Goal: Transaction & Acquisition: Purchase product/service

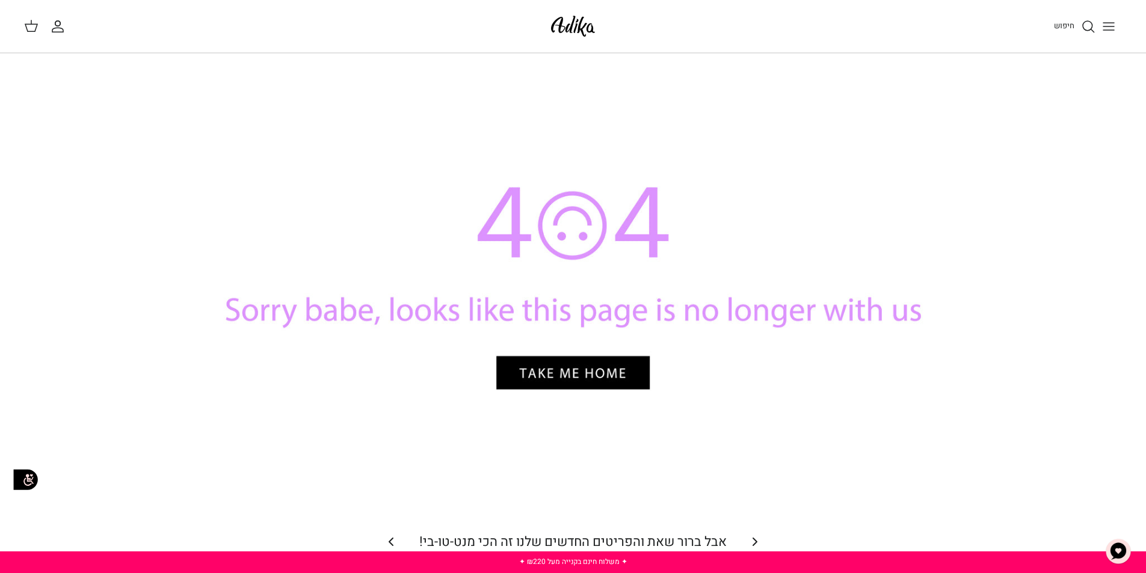
click at [588, 372] on div at bounding box center [573, 294] width 842 height 421
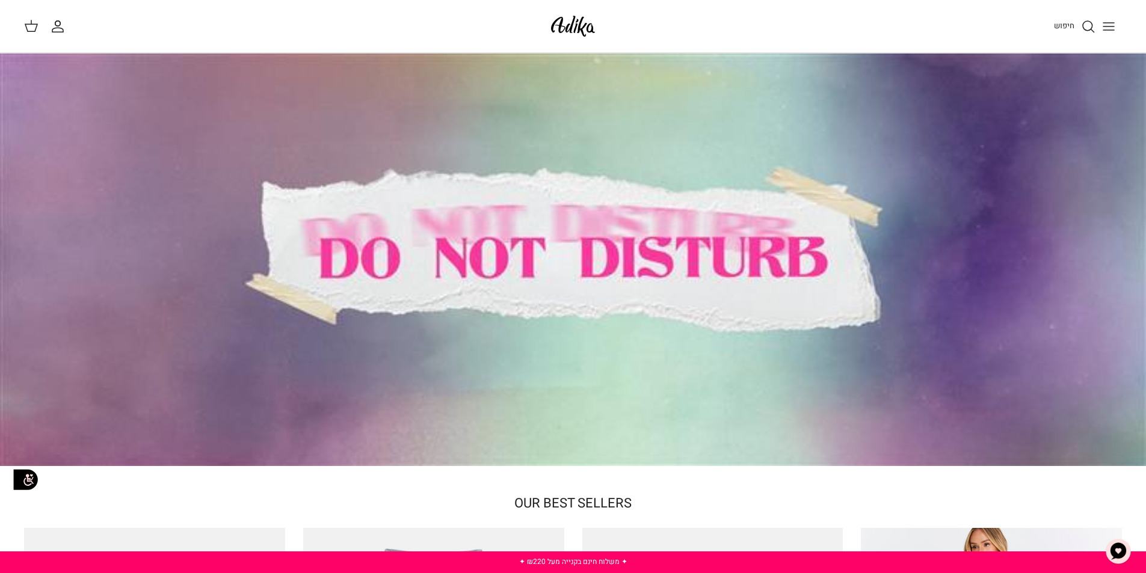
click at [1117, 27] on button "Toggle menu" at bounding box center [1109, 26] width 26 height 26
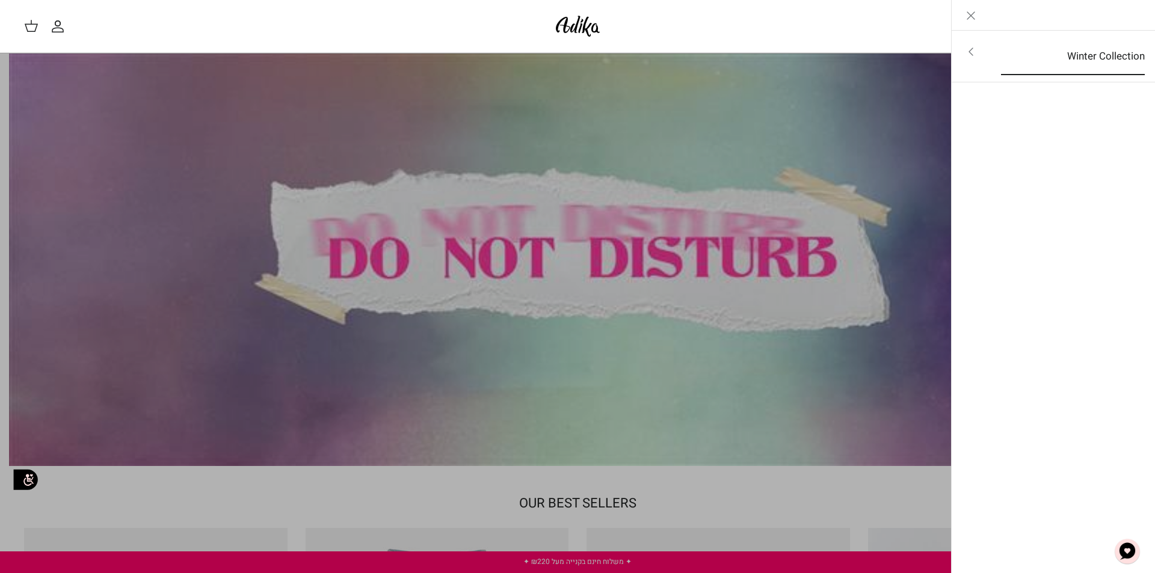
click at [1117, 58] on link "Winter Collection" at bounding box center [1072, 56] width 165 height 37
click at [1122, 57] on link "לכל הפריטים" at bounding box center [1054, 53] width 192 height 30
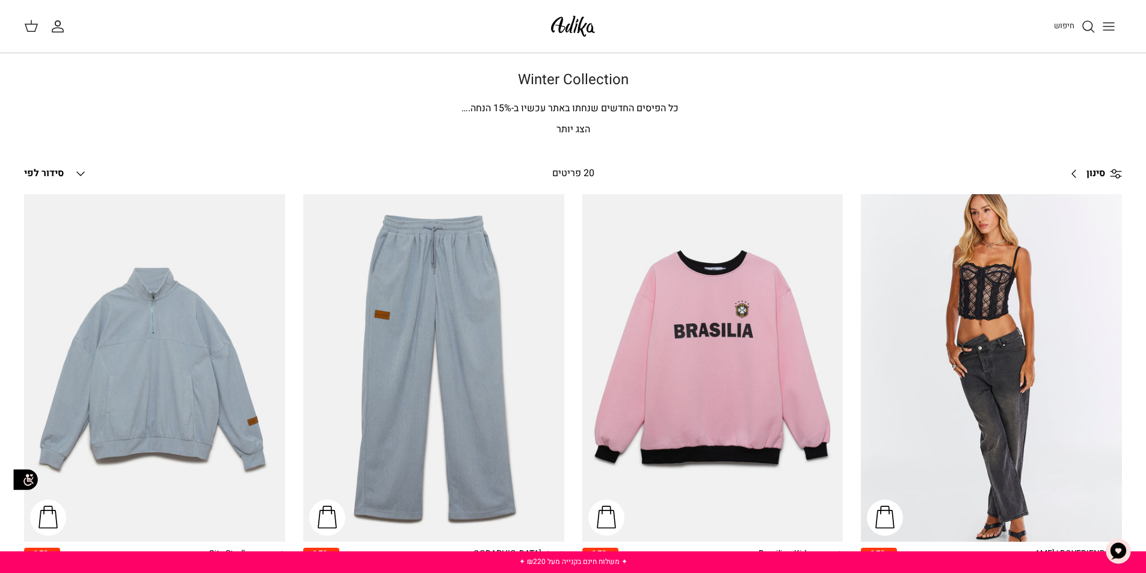
click at [570, 132] on p "הצג יותר" at bounding box center [573, 130] width 842 height 16
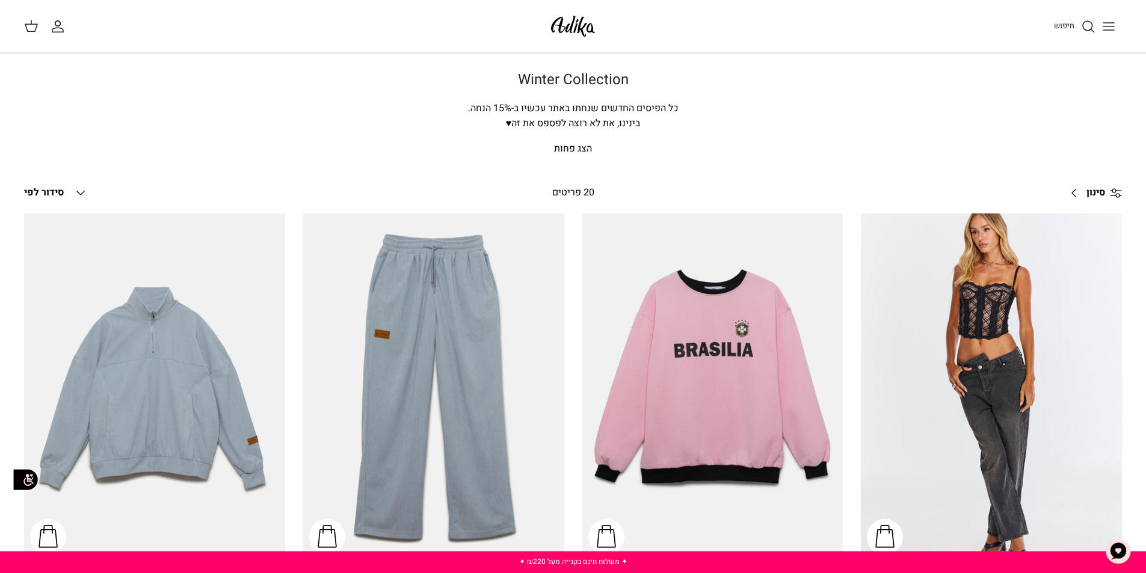
click at [1088, 199] on span "סינון" at bounding box center [1096, 193] width 19 height 16
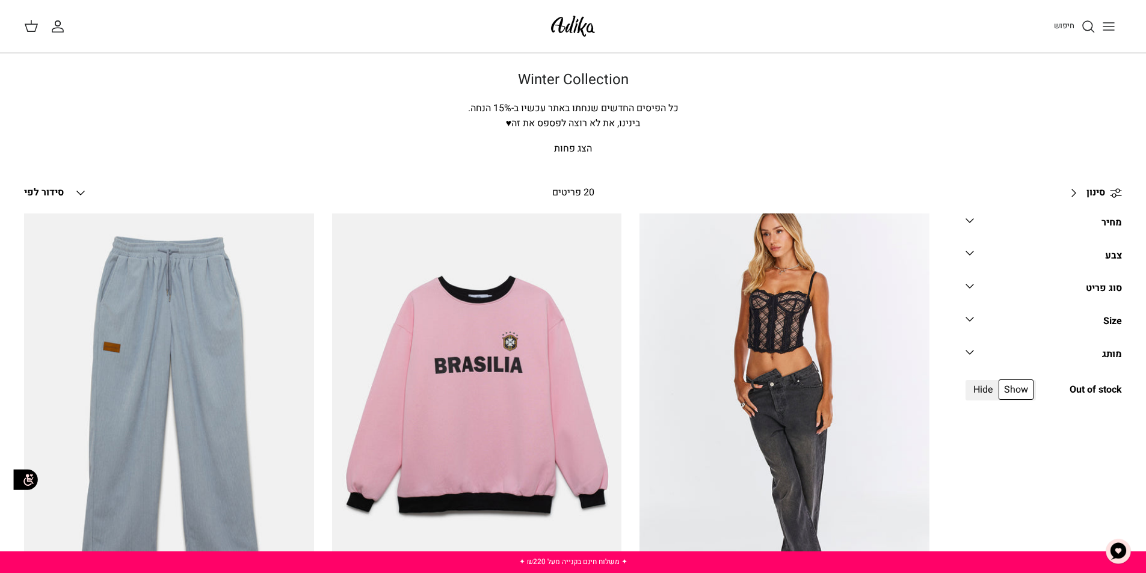
click at [781, 52] on div "חיפוש החשבון שלי חיפוש" at bounding box center [573, 26] width 1146 height 53
